Goal: Task Accomplishment & Management: Manage account settings

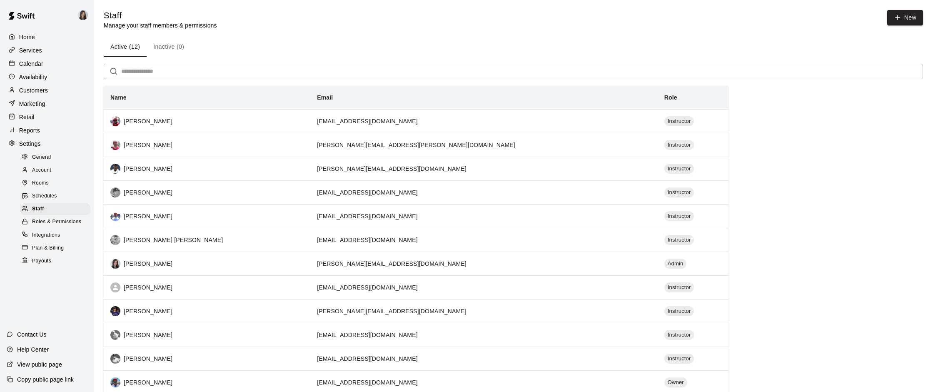
click at [35, 65] on p "Calendar" at bounding box center [31, 64] width 24 height 8
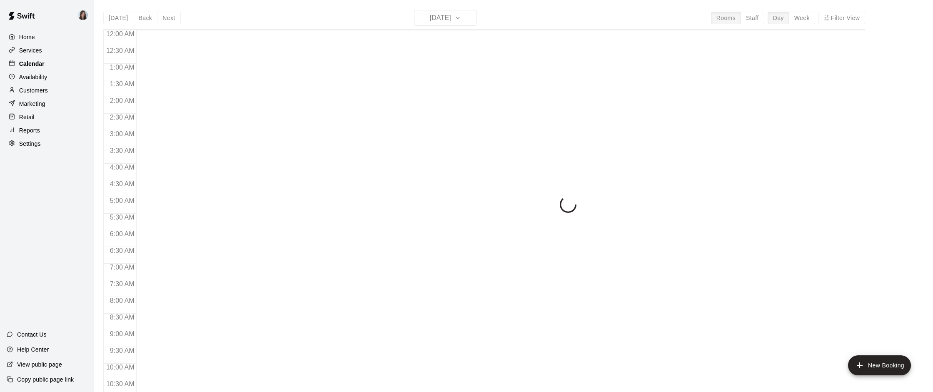
scroll to position [413, 0]
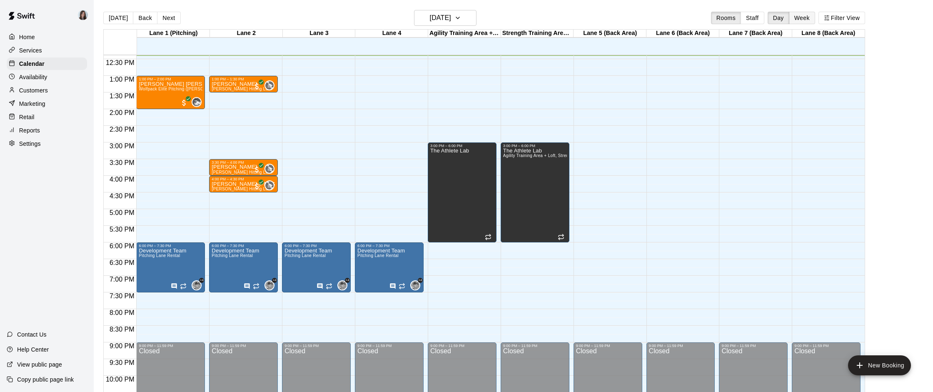
click at [798, 17] on button "Week" at bounding box center [802, 18] width 26 height 12
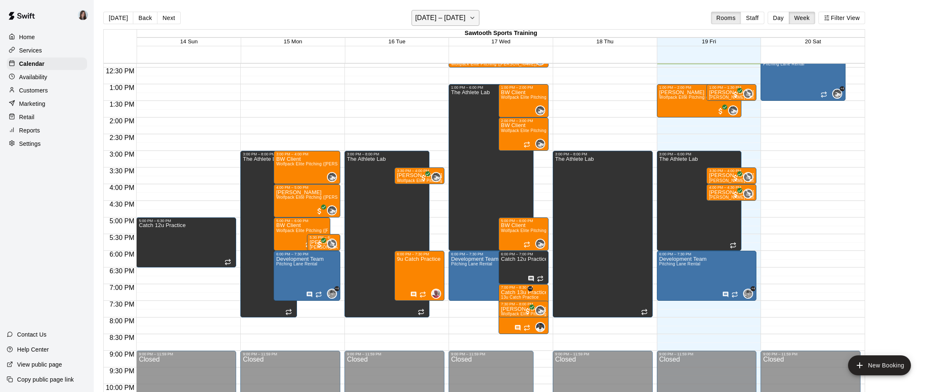
click at [474, 17] on icon "button" at bounding box center [472, 18] width 7 height 10
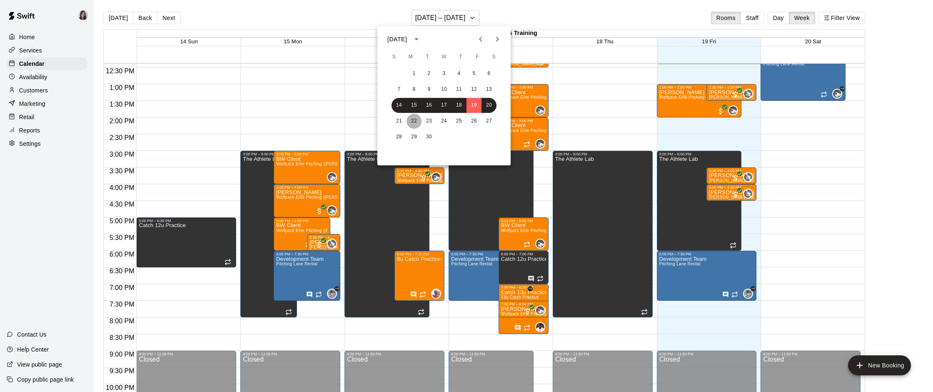
click at [411, 119] on button "22" at bounding box center [413, 121] width 15 height 15
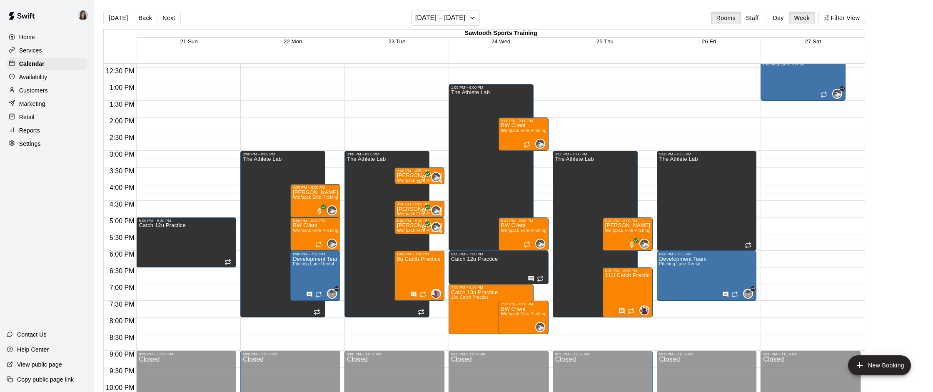
click at [409, 175] on p "[PERSON_NAME]" at bounding box center [419, 175] width 45 height 0
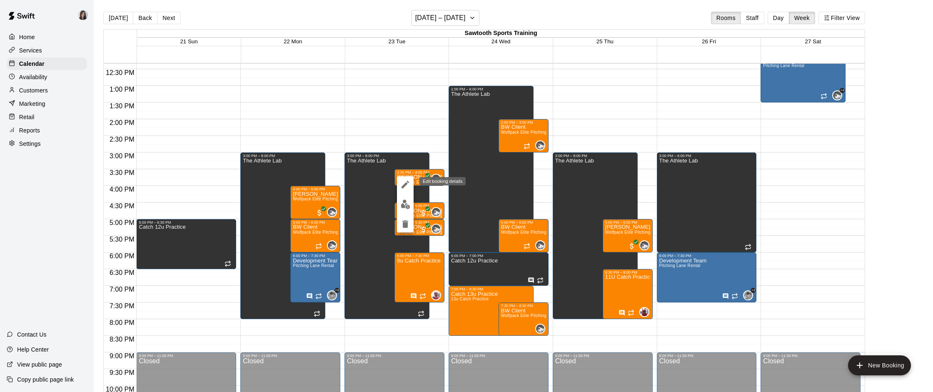
click at [406, 182] on icon "edit" at bounding box center [405, 185] width 10 height 10
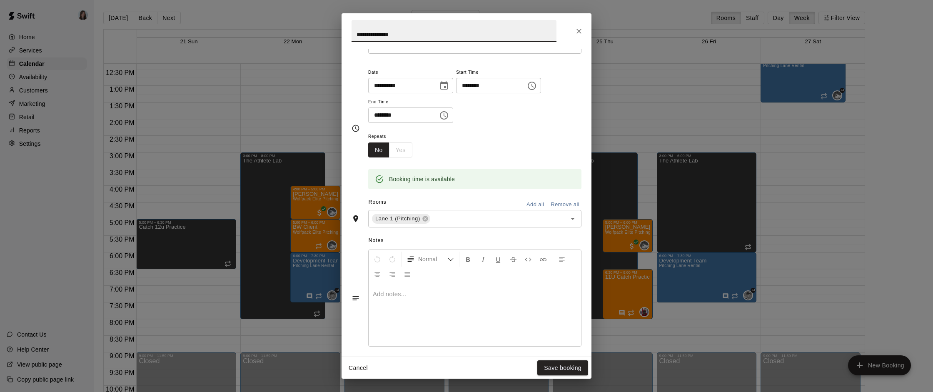
scroll to position [0, 0]
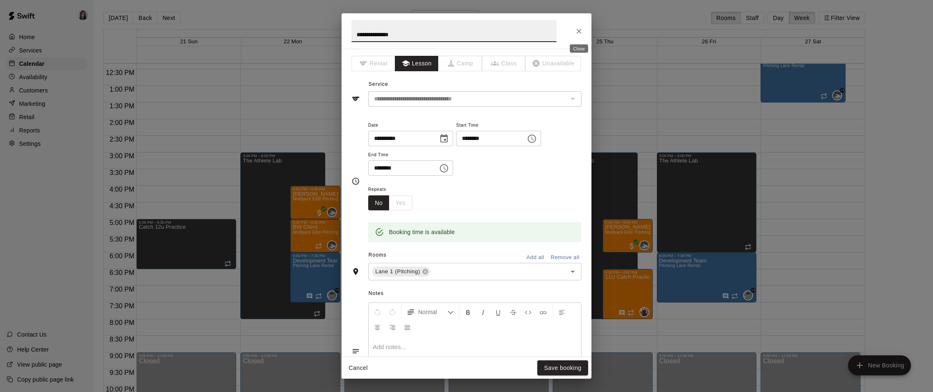
click at [576, 30] on icon "Close" at bounding box center [579, 31] width 8 height 8
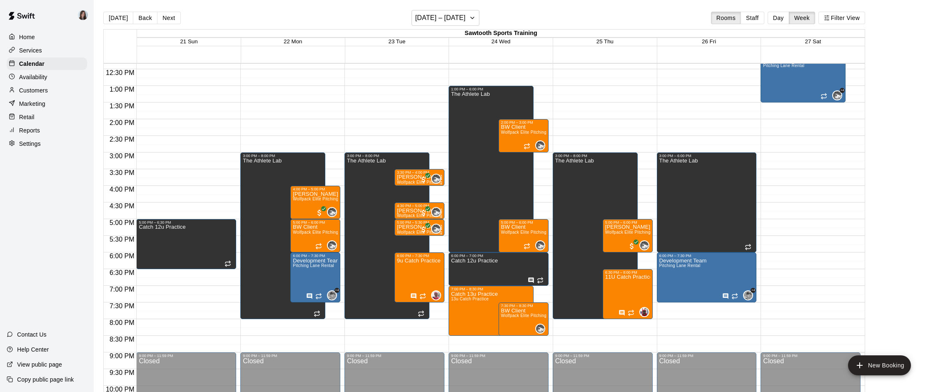
click at [39, 143] on p "Settings" at bounding box center [30, 144] width 22 height 8
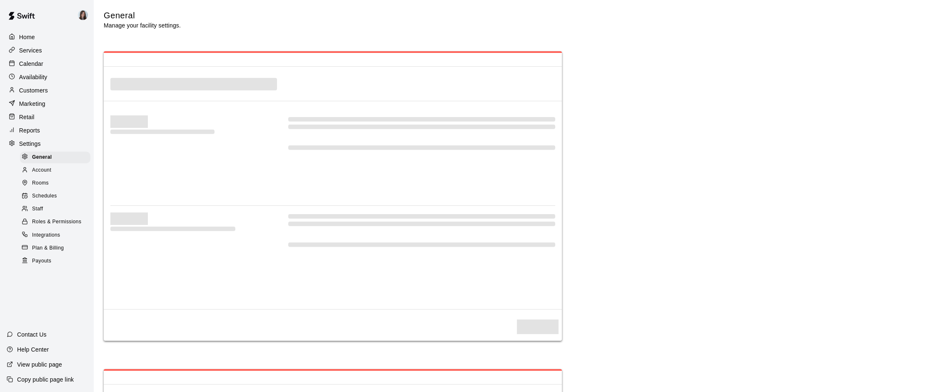
select select "**"
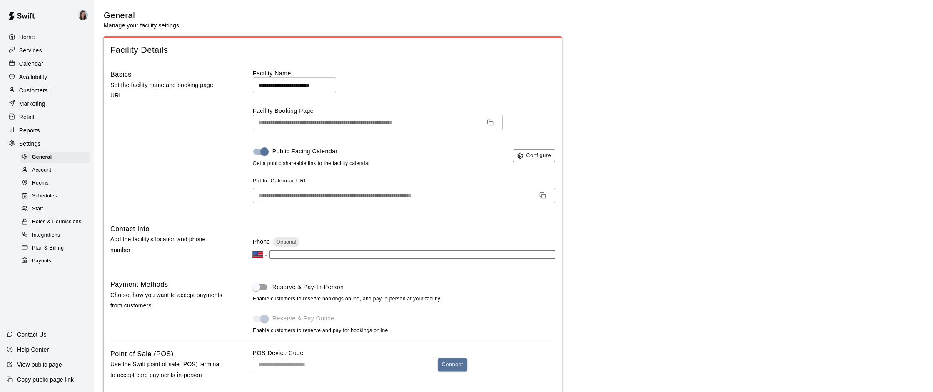
scroll to position [1646, 0]
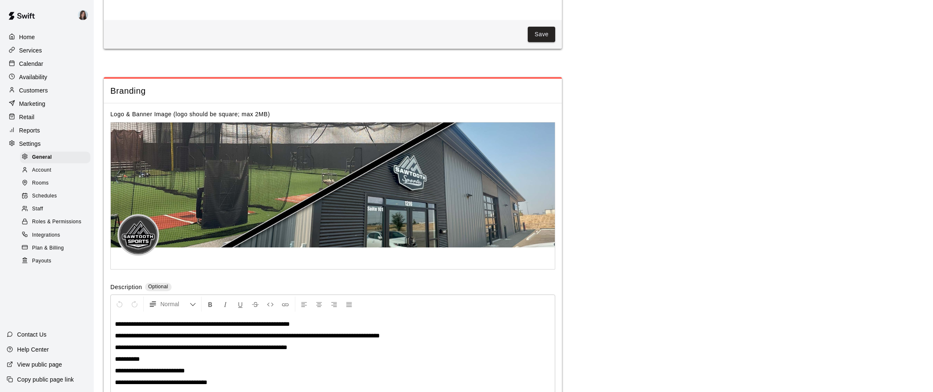
click at [46, 89] on p "Customers" at bounding box center [33, 90] width 29 height 8
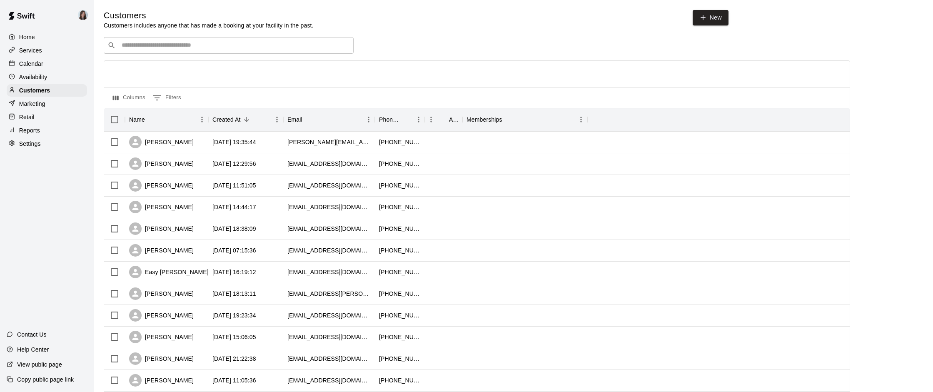
click at [191, 47] on input "Search customers by name or email" at bounding box center [234, 45] width 231 height 8
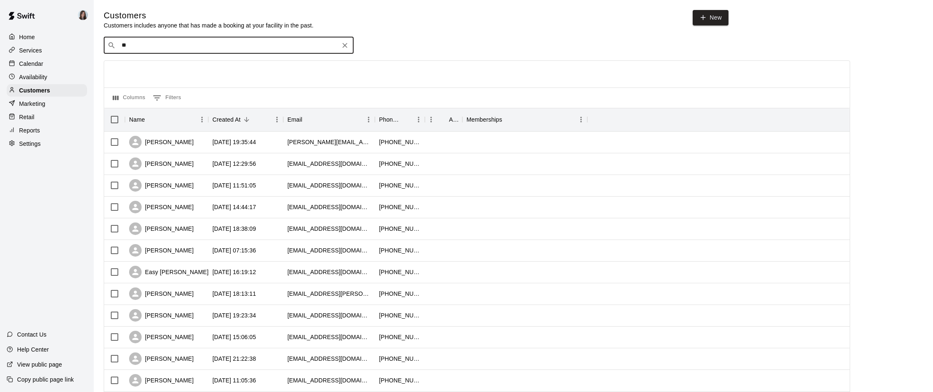
type input "***"
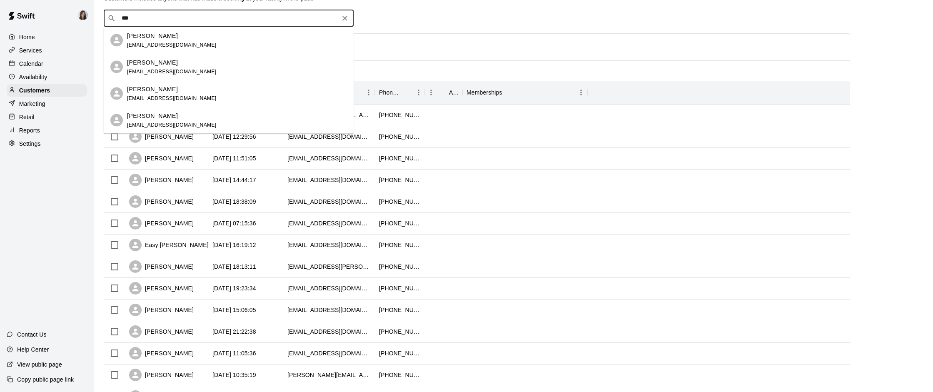
scroll to position [35, 0]
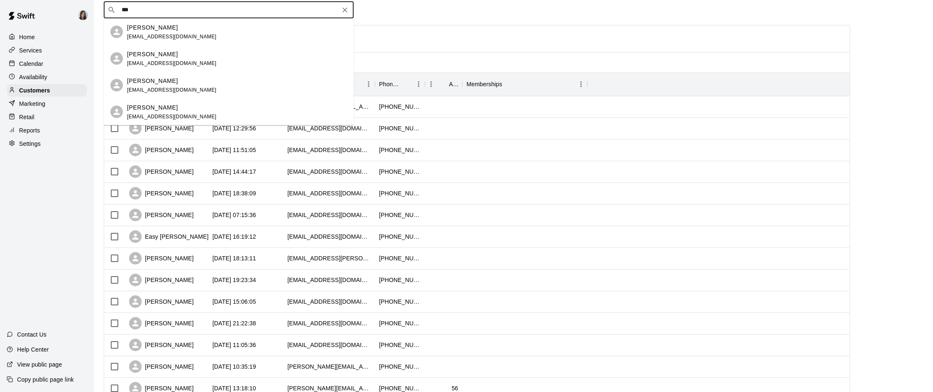
click at [165, 33] on div "[PERSON_NAME] [EMAIL_ADDRESS][DOMAIN_NAME]" at bounding box center [172, 32] width 90 height 18
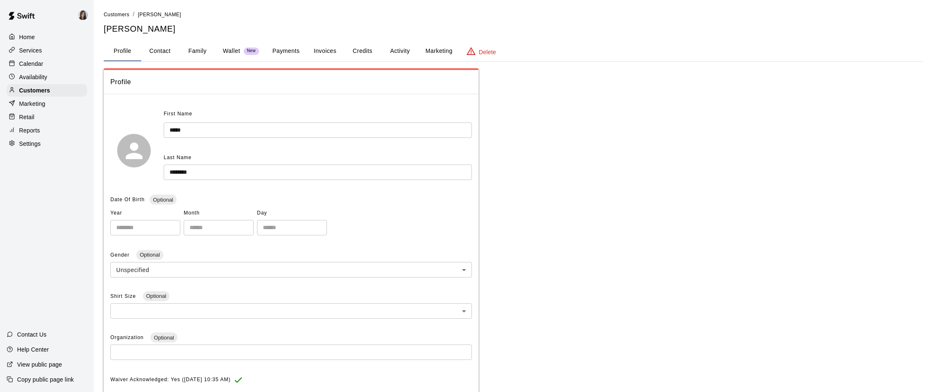
click at [158, 54] on button "Contact" at bounding box center [159, 51] width 37 height 20
select select "**"
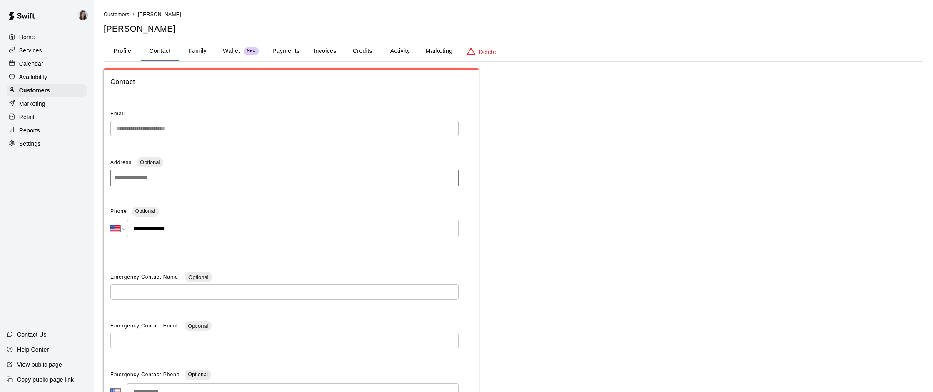
click at [23, 64] on p "Calendar" at bounding box center [31, 64] width 24 height 8
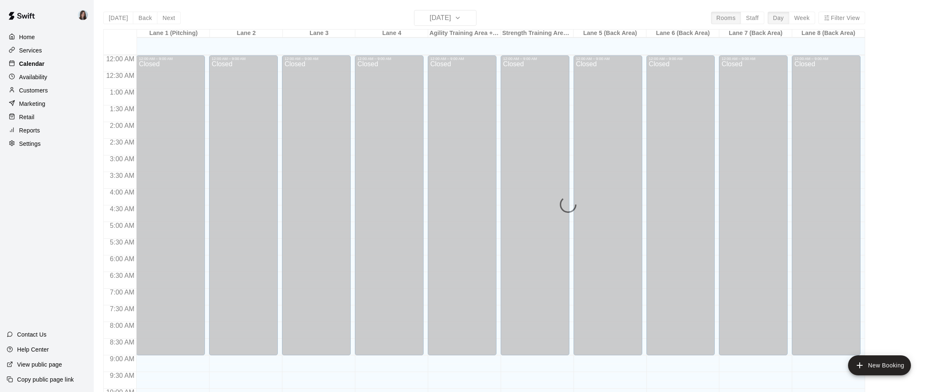
scroll to position [414, 0]
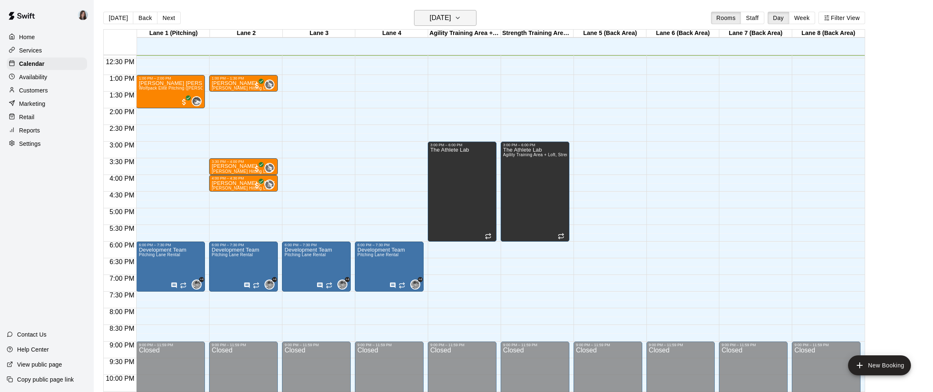
click at [451, 19] on h6 "[DATE]" at bounding box center [440, 18] width 21 height 12
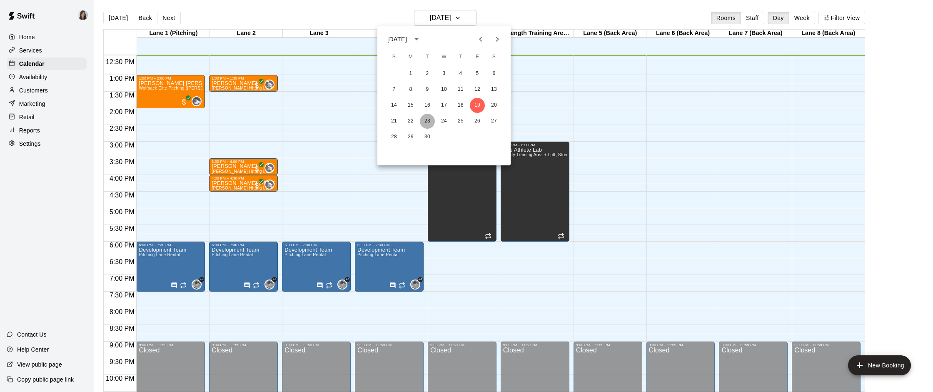
click at [427, 120] on button "23" at bounding box center [427, 121] width 15 height 15
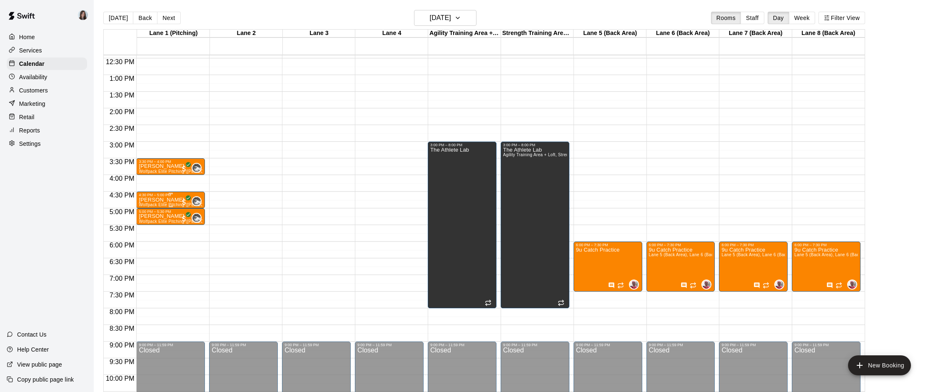
click at [150, 196] on div "4:30 PM – 5:00 PM" at bounding box center [171, 195] width 64 height 4
click at [147, 202] on icon "edit" at bounding box center [147, 201] width 7 height 7
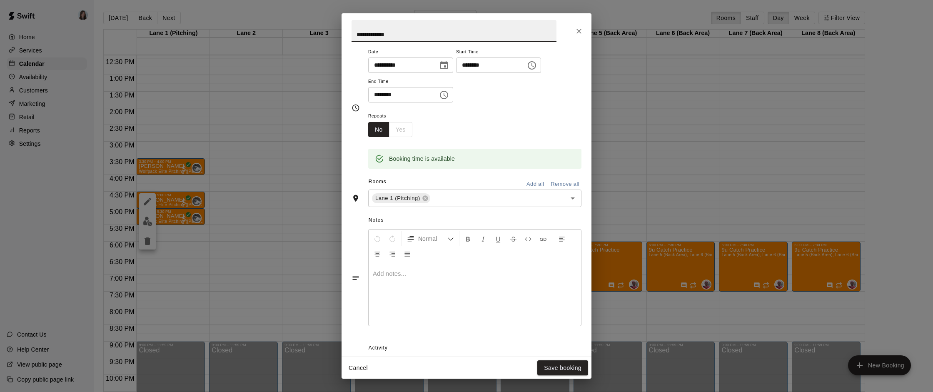
scroll to position [161, 0]
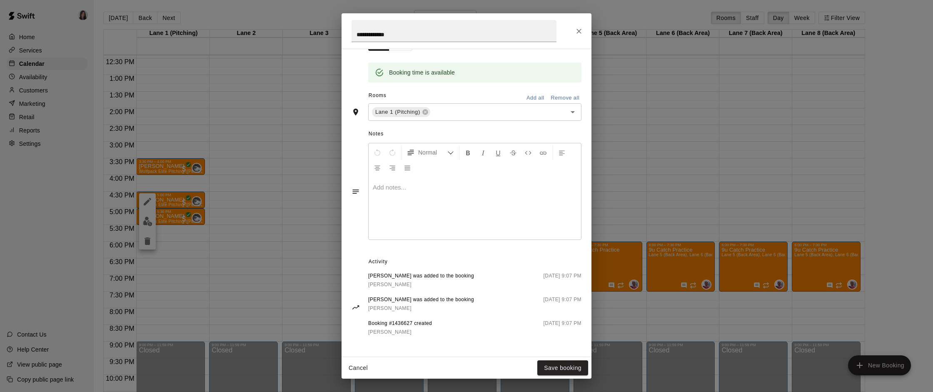
click at [283, 217] on div "**********" at bounding box center [466, 196] width 933 height 392
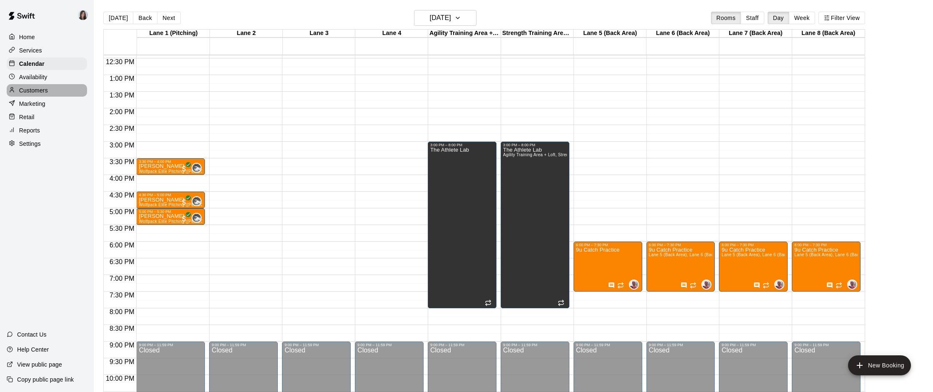
click at [33, 89] on p "Customers" at bounding box center [33, 90] width 29 height 8
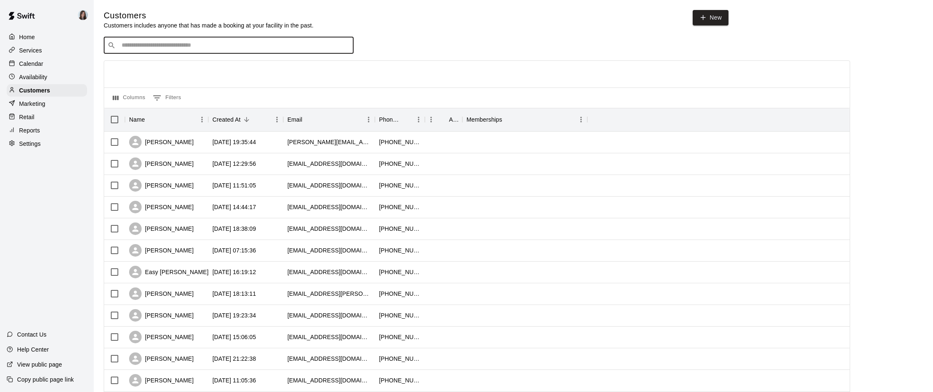
click at [153, 47] on input "Search customers by name or email" at bounding box center [234, 45] width 231 height 8
type input "*****"
click at [149, 65] on p "[PERSON_NAME]" at bounding box center [152, 62] width 51 height 9
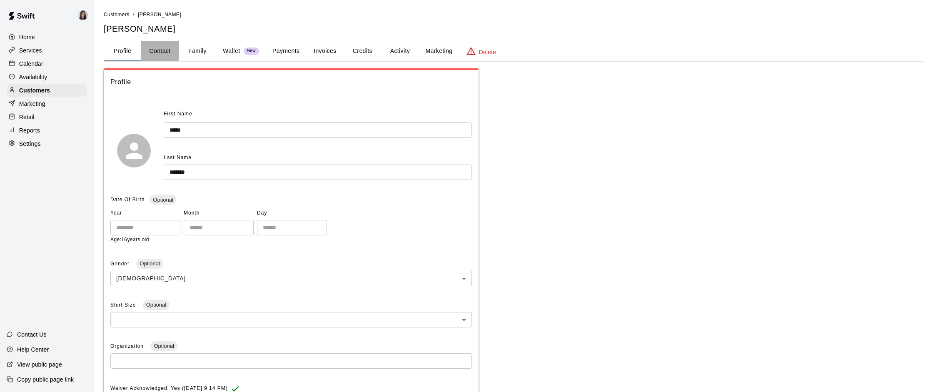
click at [155, 50] on button "Contact" at bounding box center [159, 51] width 37 height 20
select select "**"
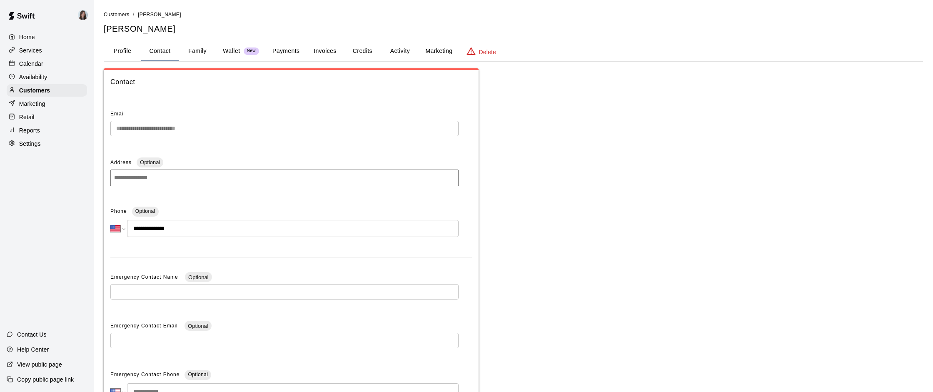
click at [174, 147] on div "**********" at bounding box center [291, 263] width 362 height 313
click at [109, 14] on span "Customers" at bounding box center [117, 15] width 26 height 6
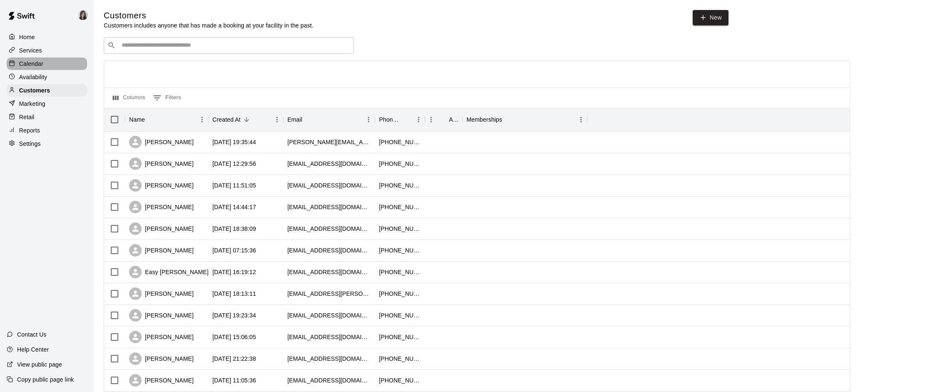
drag, startPoint x: 37, startPoint y: 61, endPoint x: 48, endPoint y: 57, distance: 11.9
click at [37, 61] on p "Calendar" at bounding box center [31, 64] width 24 height 8
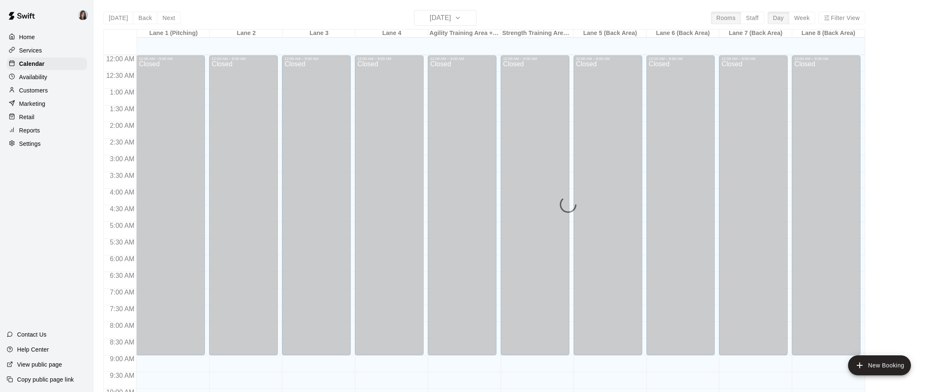
scroll to position [414, 0]
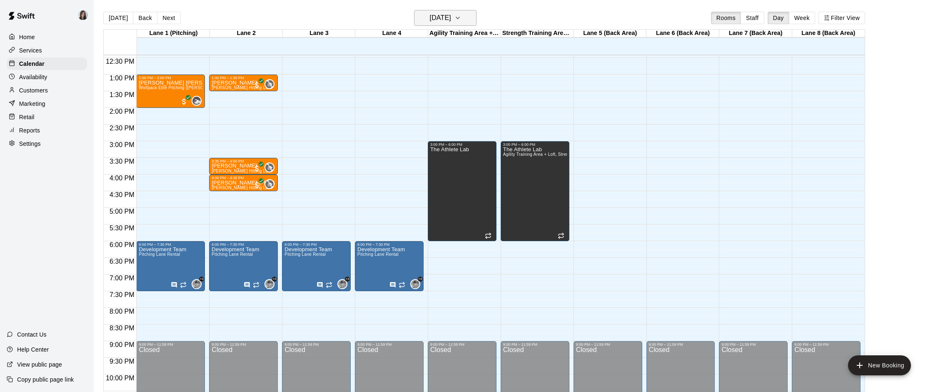
click at [439, 20] on h6 "[DATE]" at bounding box center [440, 18] width 21 height 12
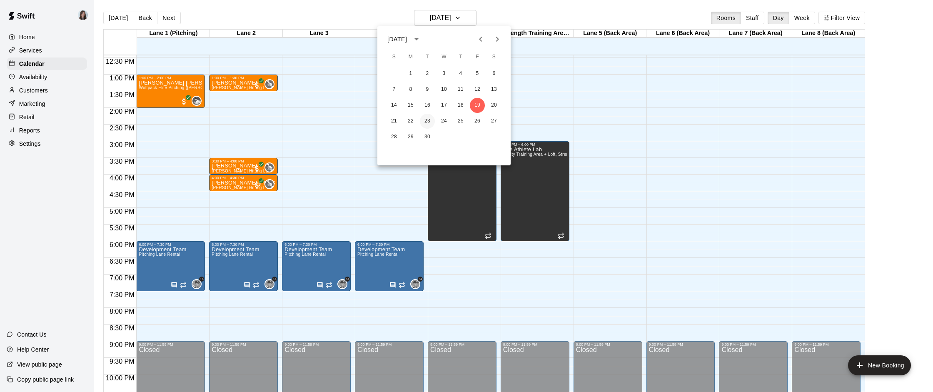
click at [426, 121] on button "23" at bounding box center [427, 121] width 15 height 15
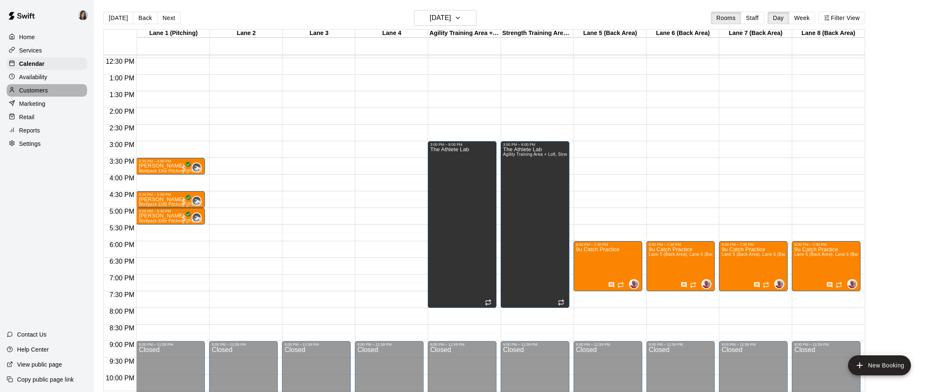
click at [35, 90] on p "Customers" at bounding box center [33, 90] width 29 height 8
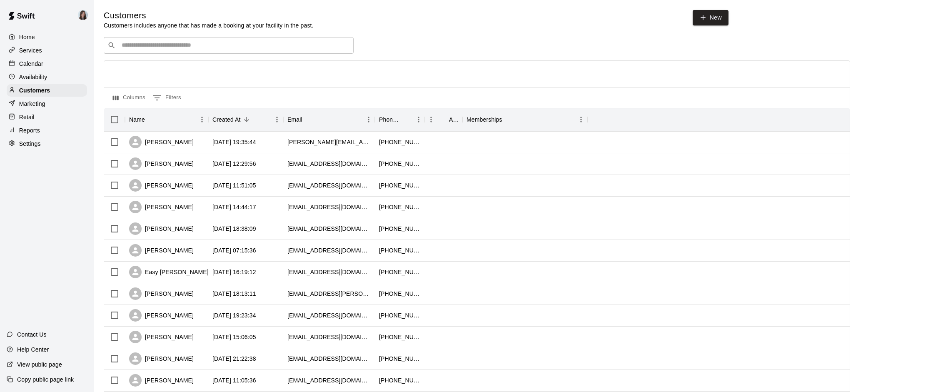
click at [229, 48] on input "Search customers by name or email" at bounding box center [234, 45] width 231 height 8
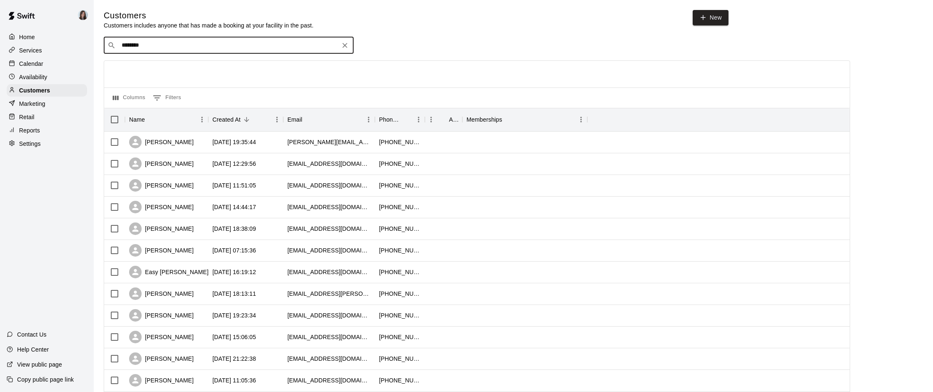
type input "*********"
click at [162, 68] on div "Jaxon Ash [EMAIL_ADDRESS][DOMAIN_NAME]" at bounding box center [172, 67] width 90 height 18
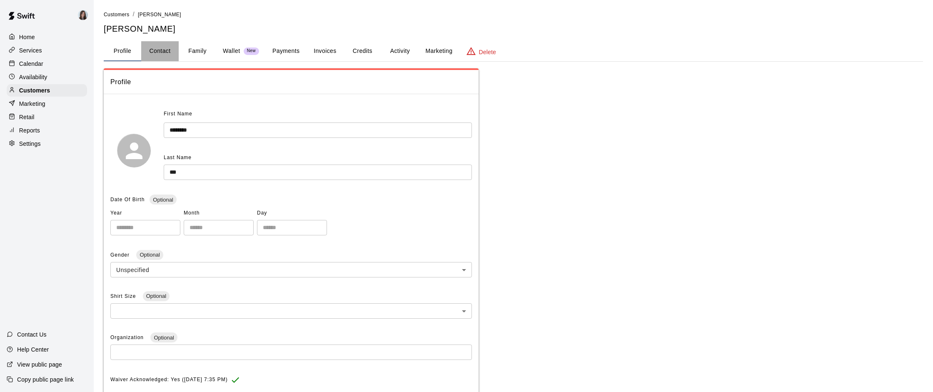
click at [161, 46] on button "Contact" at bounding box center [159, 51] width 37 height 20
select select "**"
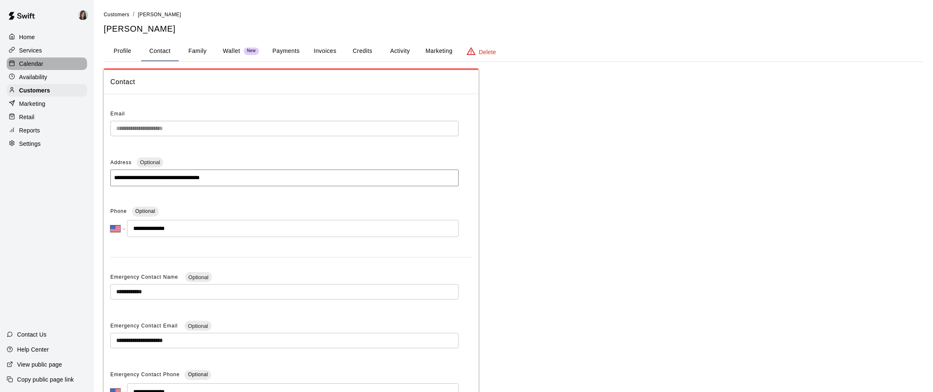
click at [34, 62] on p "Calendar" at bounding box center [31, 64] width 24 height 8
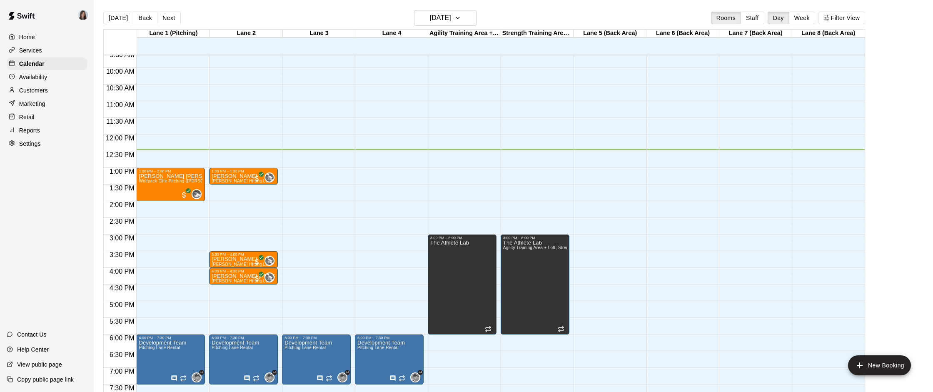
scroll to position [320, 0]
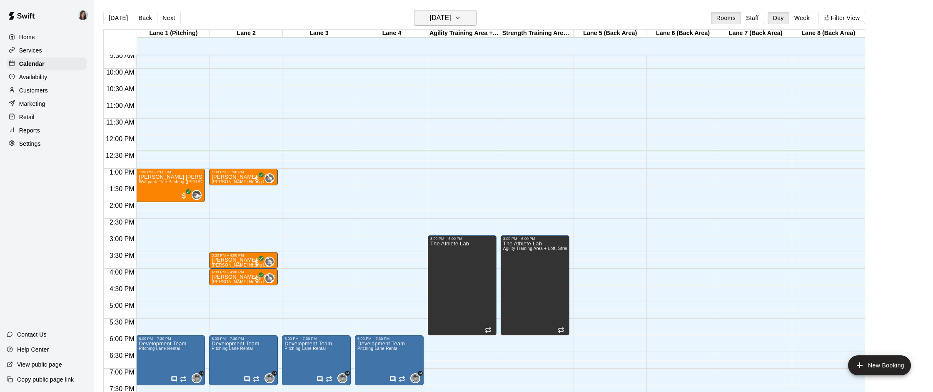
click at [436, 21] on h6 "[DATE]" at bounding box center [440, 18] width 21 height 12
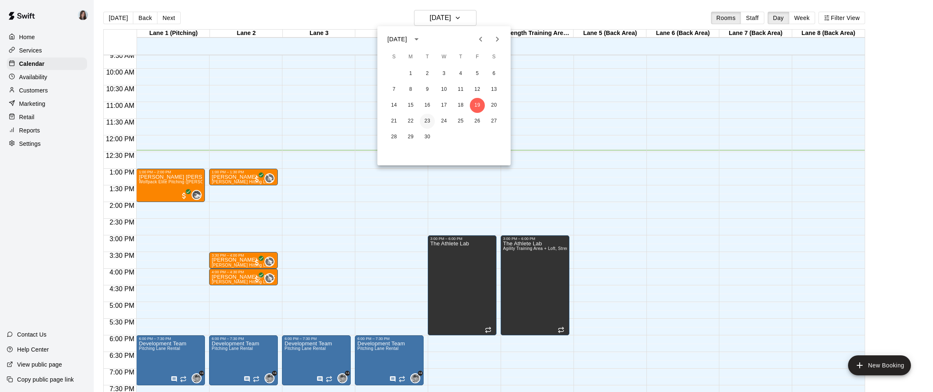
click at [428, 121] on button "23" at bounding box center [427, 121] width 15 height 15
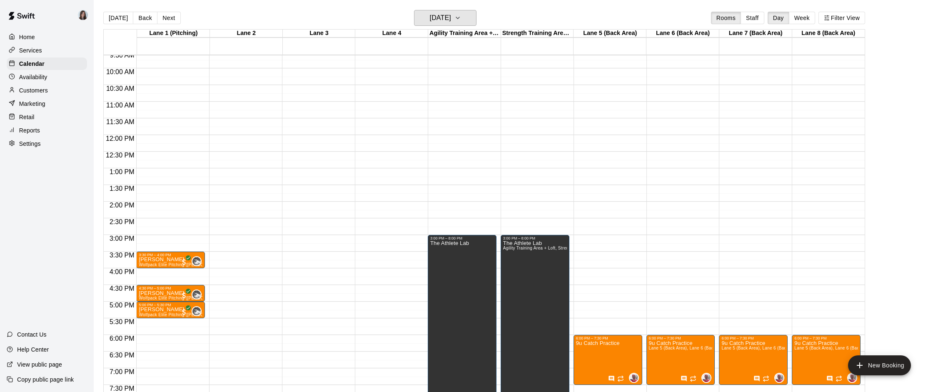
scroll to position [318, 0]
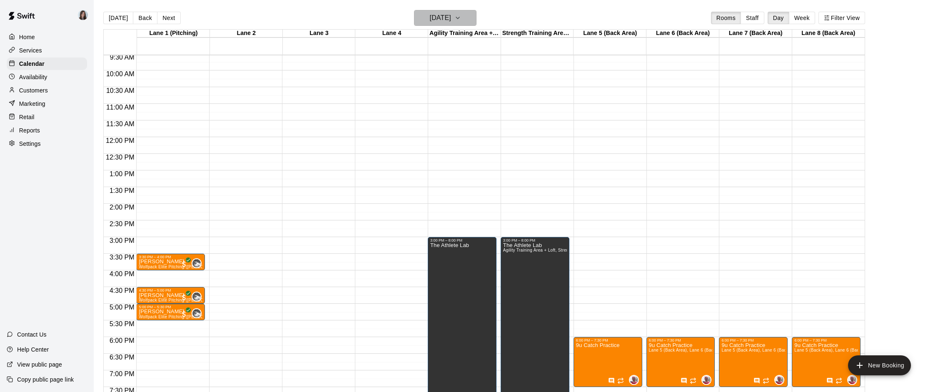
click at [430, 20] on h6 "[DATE]" at bounding box center [440, 18] width 21 height 12
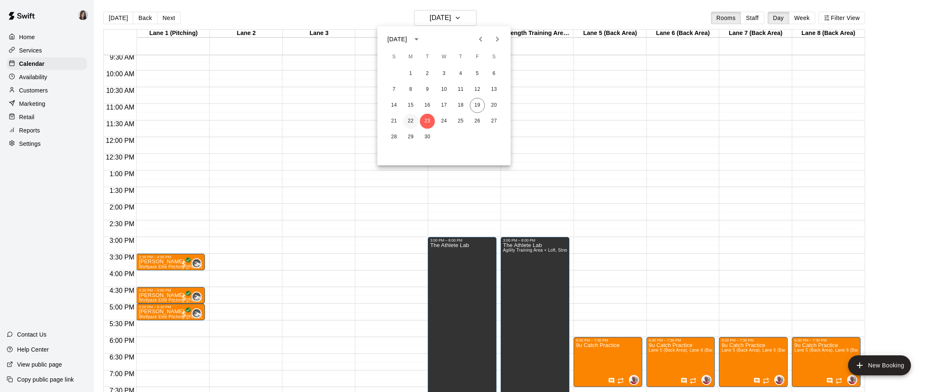
click at [409, 120] on button "22" at bounding box center [410, 121] width 15 height 15
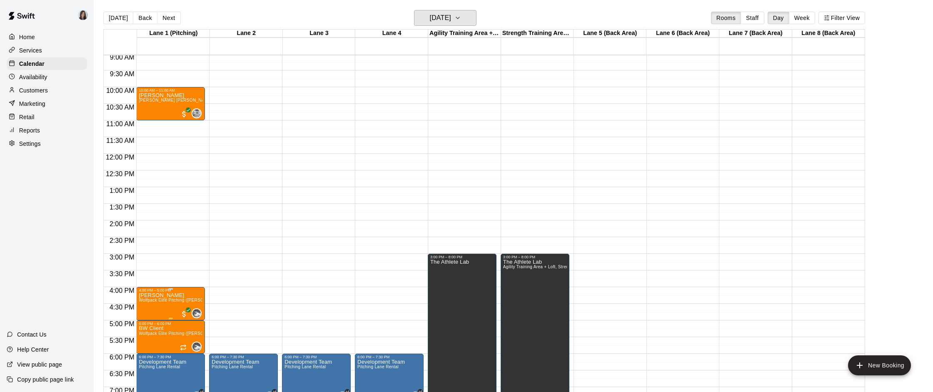
scroll to position [344, 0]
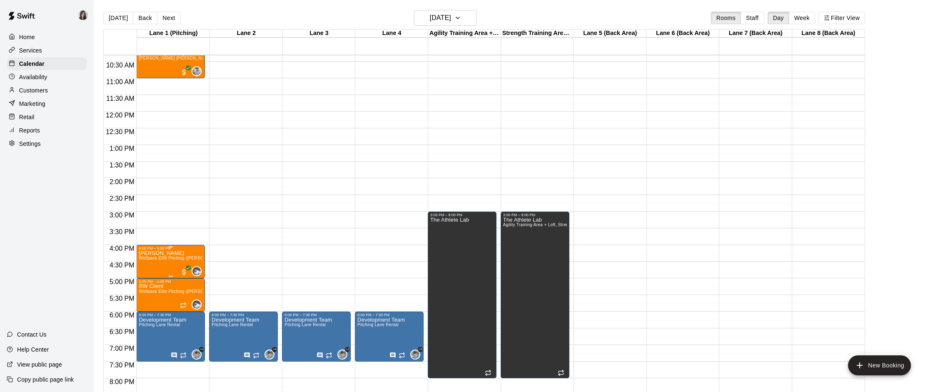
click at [157, 260] on span "Wolfpack Elite Pitching ([PERSON_NAME])" at bounding box center [182, 258] width 86 height 5
click at [146, 265] on icon "edit" at bounding box center [147, 264] width 7 height 7
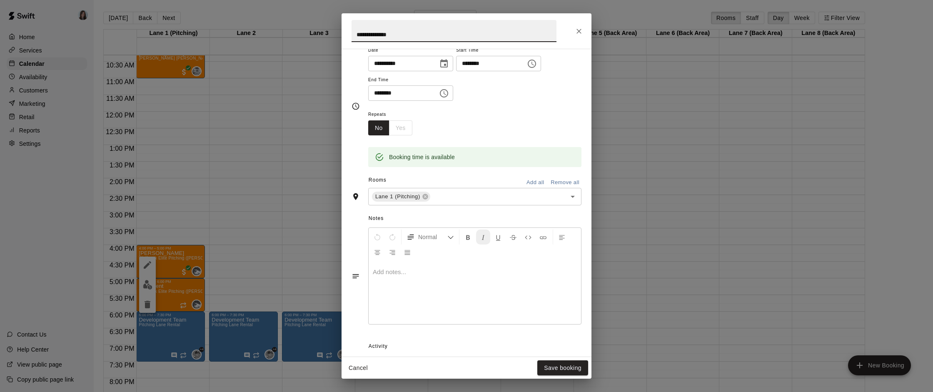
scroll to position [161, 0]
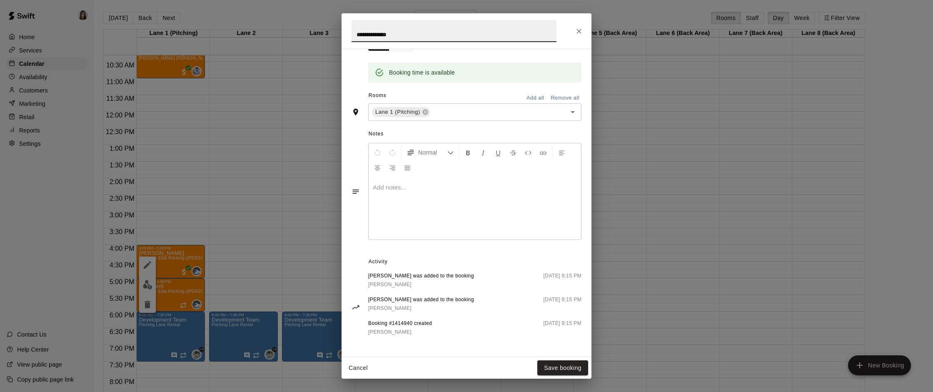
drag, startPoint x: 17, startPoint y: 108, endPoint x: 21, endPoint y: 102, distance: 6.9
click at [17, 107] on div "**********" at bounding box center [466, 196] width 933 height 392
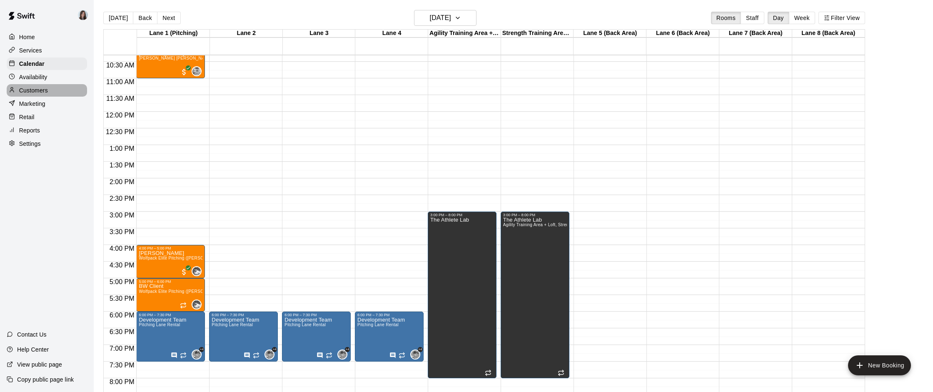
click at [31, 90] on p "Customers" at bounding box center [33, 90] width 29 height 8
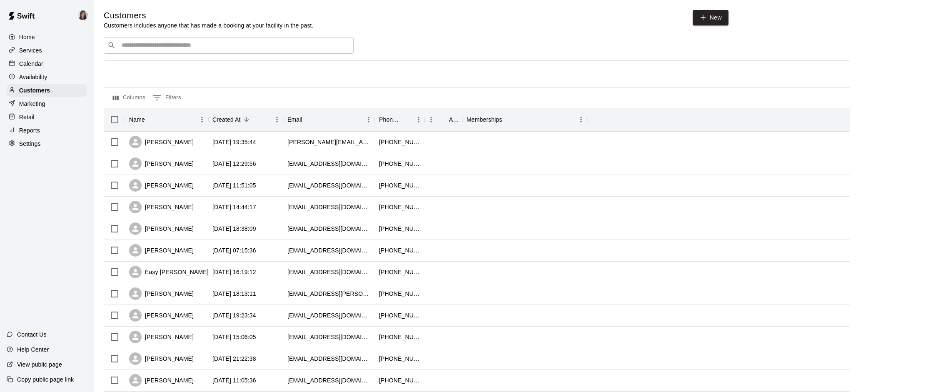
click at [200, 47] on input "Search customers by name or email" at bounding box center [234, 45] width 231 height 8
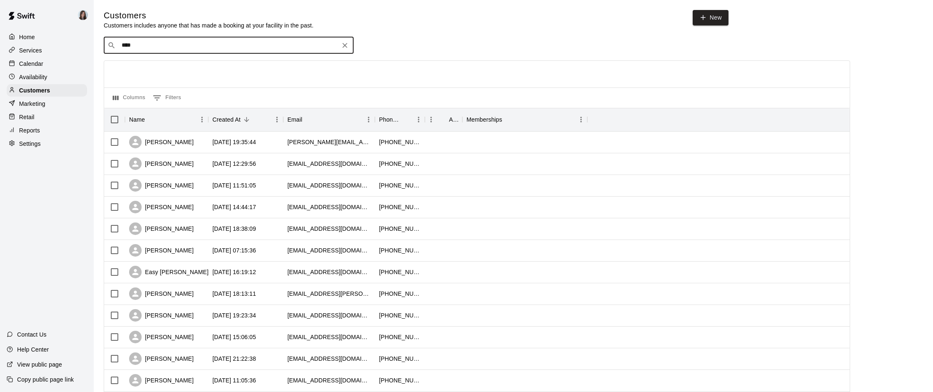
type input "*****"
click at [167, 65] on p "[PERSON_NAME]" at bounding box center [152, 62] width 51 height 9
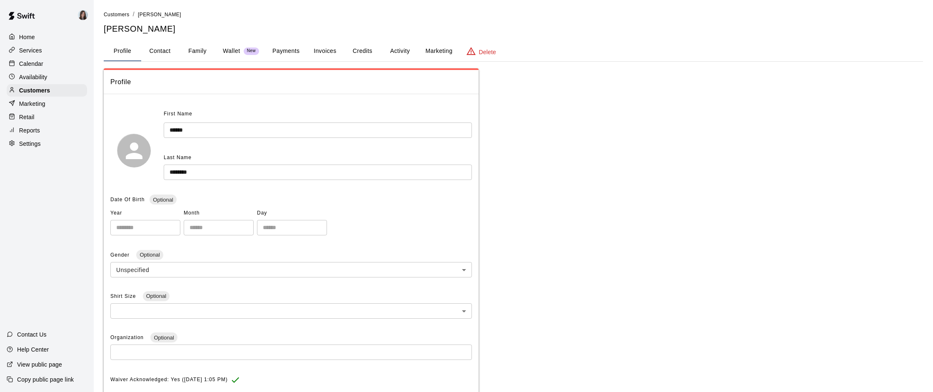
click at [162, 49] on button "Contact" at bounding box center [159, 51] width 37 height 20
select select "**"
